Goal: Navigation & Orientation: Find specific page/section

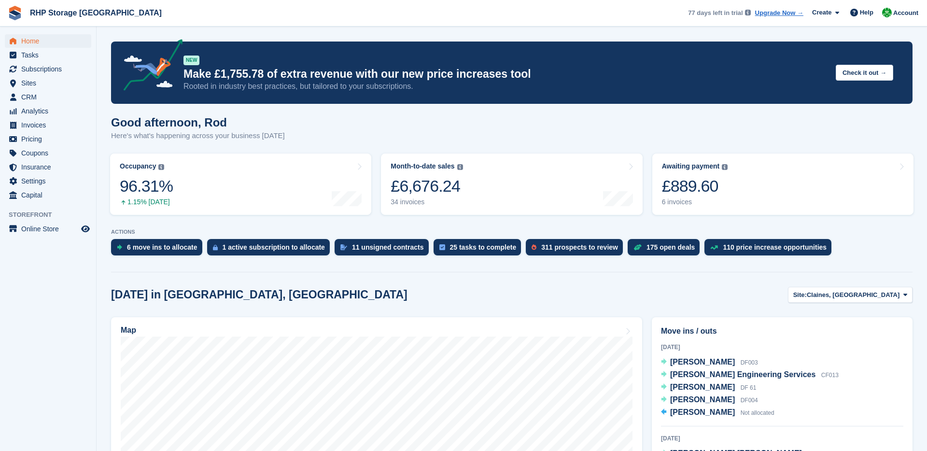
click at [285, 138] on p "Here's what's happening across your business [DATE]" at bounding box center [198, 135] width 174 height 11
click at [13, 39] on icon "menu" at bounding box center [13, 41] width 7 height 6
click at [55, 40] on span "Home" at bounding box center [50, 41] width 58 height 14
click at [57, 99] on span "CRM" at bounding box center [50, 97] width 58 height 14
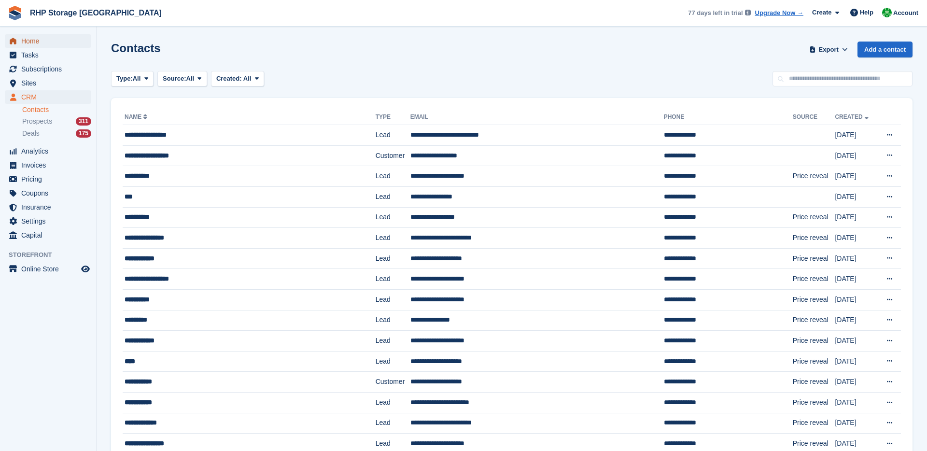
click at [53, 36] on span "Home" at bounding box center [50, 41] width 58 height 14
